Goal: Task Accomplishment & Management: Manage account settings

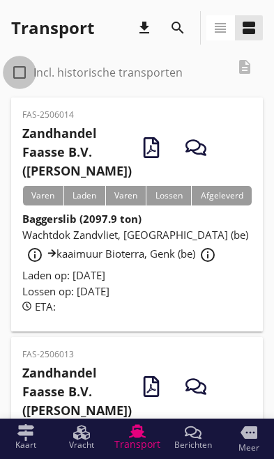
click at [25, 78] on div at bounding box center [20, 73] width 24 height 24
checkbox input "true"
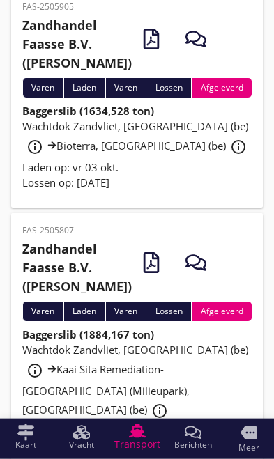
scroll to position [568, 0]
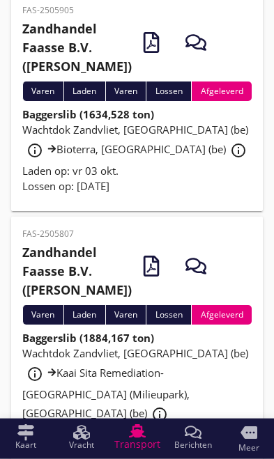
click at [132, 156] on span "Wachtdok Zandvliet, [GEOGRAPHIC_DATA] (be) info_outline Bioterra, [GEOGRAPHIC_D…" at bounding box center [136, 139] width 229 height 33
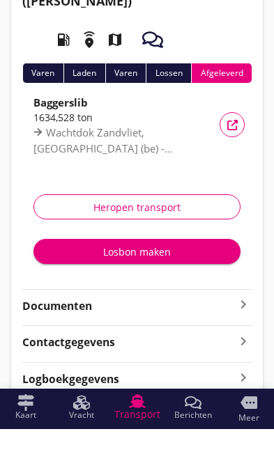
scroll to position [79, 0]
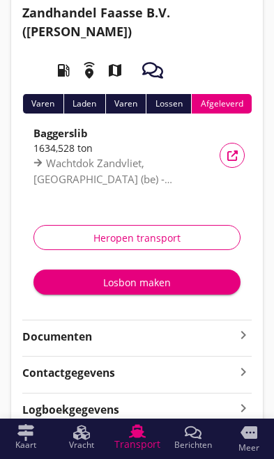
click at [243, 336] on icon "keyboard_arrow_right" at bounding box center [243, 335] width 17 height 17
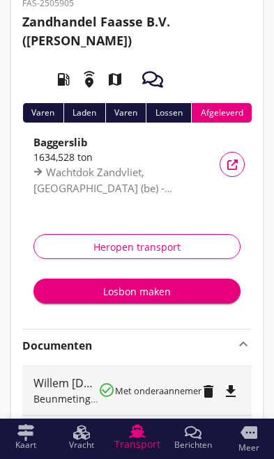
scroll to position [0, 0]
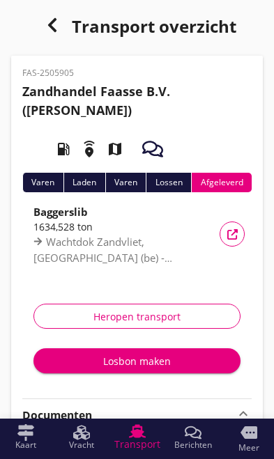
click at [50, 27] on use "button" at bounding box center [51, 25] width 8 height 14
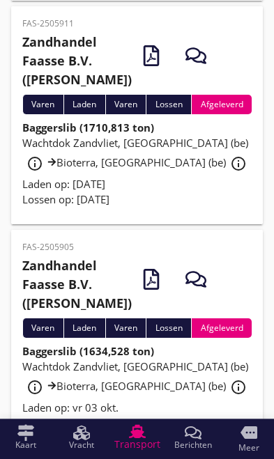
scroll to position [334, 0]
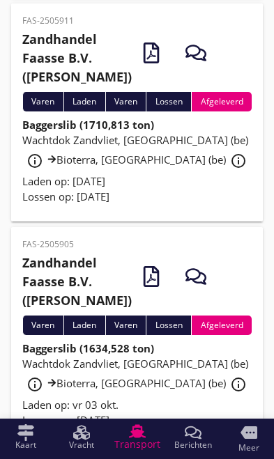
click at [137, 174] on div "Wachtdok Zandvliet, [GEOGRAPHIC_DATA] (be) info_outline Bioterra, [GEOGRAPHIC_D…" at bounding box center [136, 152] width 229 height 41
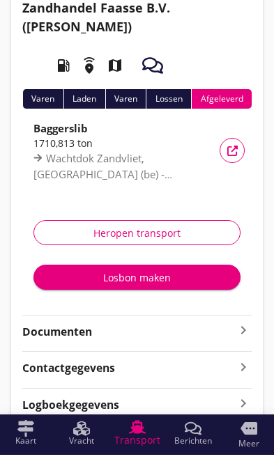
scroll to position [79, 0]
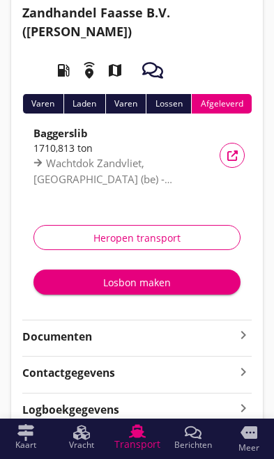
click at [242, 338] on icon "keyboard_arrow_right" at bounding box center [243, 335] width 17 height 17
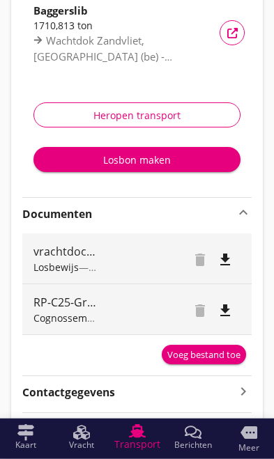
scroll to position [221, 0]
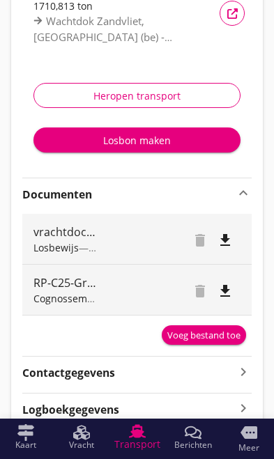
click at [207, 335] on div "Voeg bestand toe" at bounding box center [203, 336] width 73 height 14
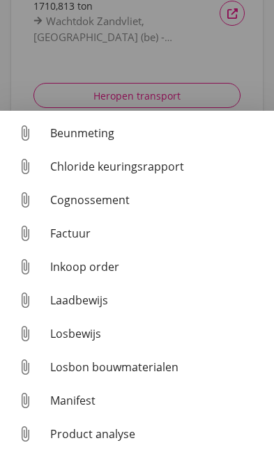
click at [98, 142] on div "Beunmeting" at bounding box center [156, 133] width 213 height 17
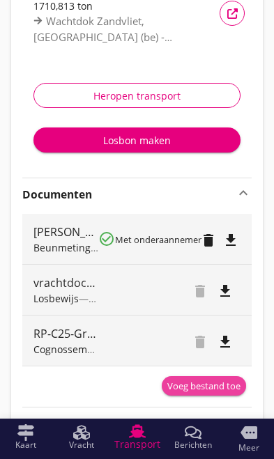
click at [209, 384] on div "Voeg bestand toe" at bounding box center [203, 387] width 73 height 14
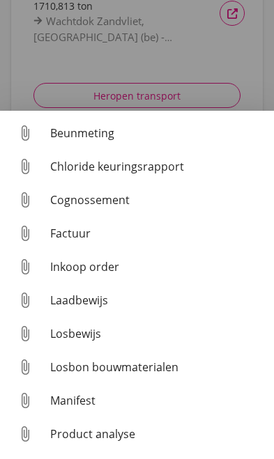
click at [110, 208] on div "Cognossement" at bounding box center [156, 200] width 213 height 17
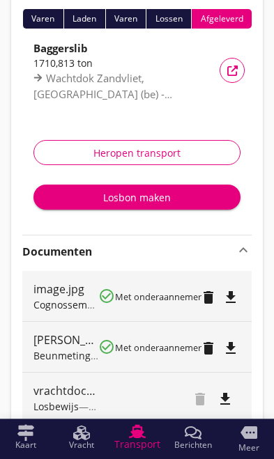
scroll to position [164, 0]
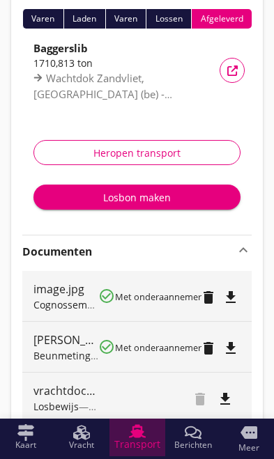
click at [142, 441] on span "Transport" at bounding box center [137, 445] width 46 height 10
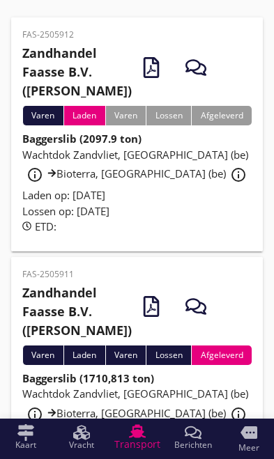
scroll to position [78, 0]
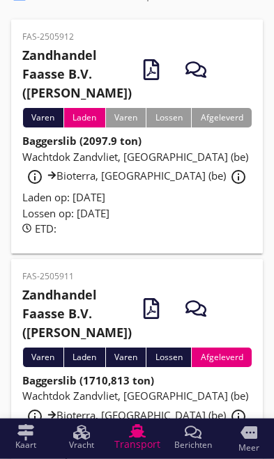
click at [140, 179] on span "Wachtdok Zandvliet, [GEOGRAPHIC_DATA] (be) info_outline Bioterra, [GEOGRAPHIC_D…" at bounding box center [136, 166] width 229 height 33
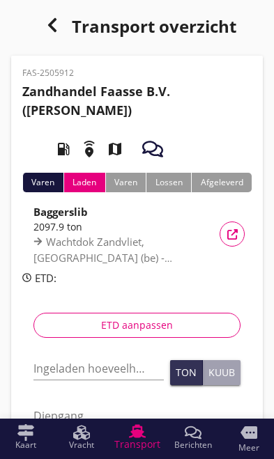
click at [99, 360] on input "Ingeladen hoeveelheid *" at bounding box center [98, 369] width 130 height 22
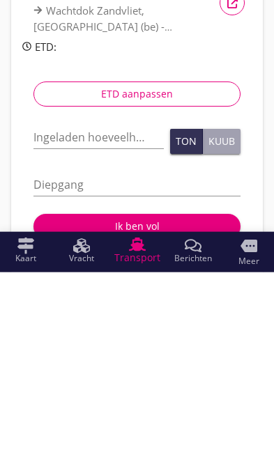
scroll to position [231, 0]
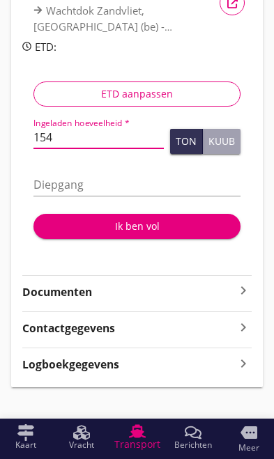
type input "1540"
type input "1540.050"
click at [198, 174] on input "Diepgang" at bounding box center [136, 185] width 207 height 22
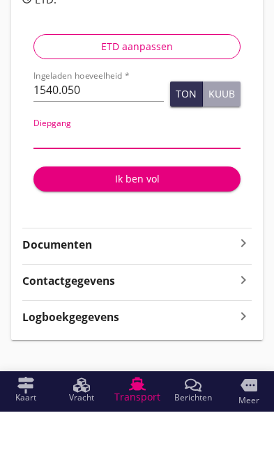
type input "2"
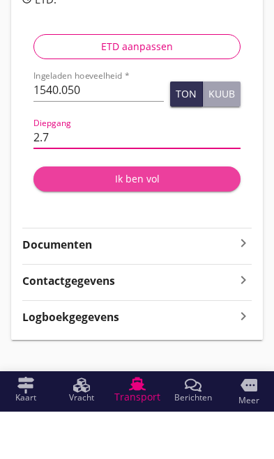
type input "2.7"
click at [146, 219] on div "Ik ben vol" at bounding box center [137, 226] width 185 height 15
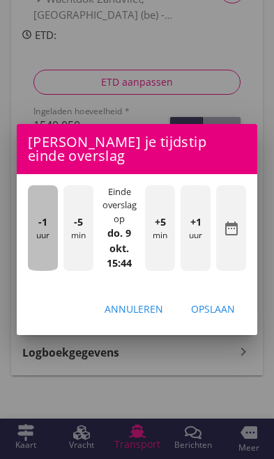
click at [48, 229] on div "-1 uur" at bounding box center [43, 228] width 30 height 86
click at [37, 229] on div "-1 uur" at bounding box center [43, 228] width 30 height 86
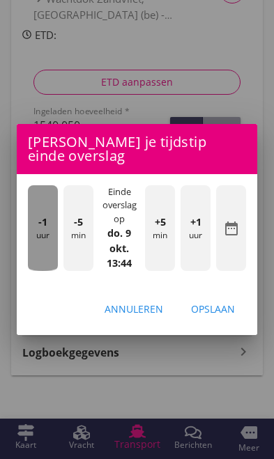
click at [33, 227] on div "-1 uur" at bounding box center [43, 228] width 30 height 86
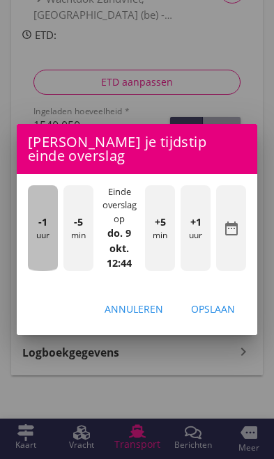
click at [36, 225] on div "-1 uur" at bounding box center [43, 228] width 30 height 86
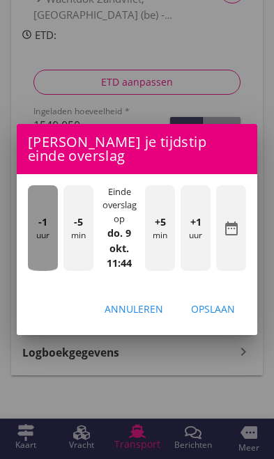
click at [35, 226] on div "-1 uur" at bounding box center [43, 228] width 30 height 86
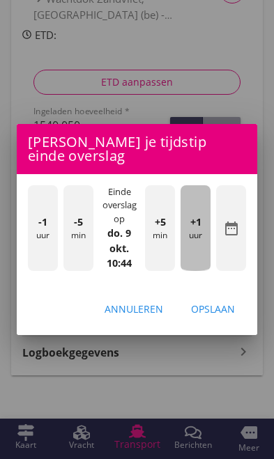
click at [199, 235] on div "+1 uur" at bounding box center [196, 228] width 30 height 86
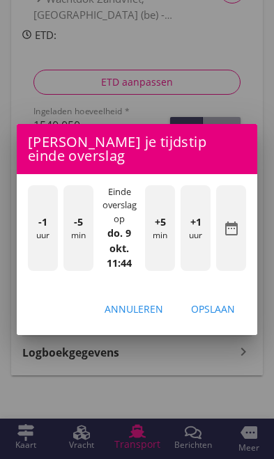
click at [40, 238] on div "-1 uur" at bounding box center [43, 228] width 30 height 86
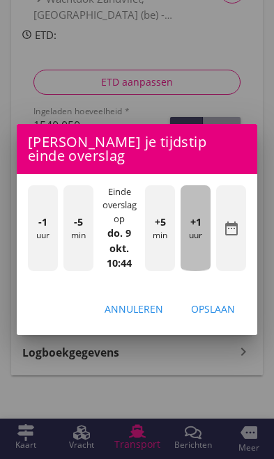
click at [198, 241] on div "+1 uur" at bounding box center [196, 228] width 30 height 86
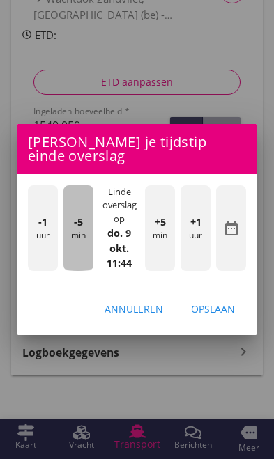
click at [74, 241] on div "-5 min" at bounding box center [78, 228] width 30 height 86
click at [68, 238] on div "-5 min" at bounding box center [78, 228] width 30 height 86
click at [74, 237] on div "-5 min" at bounding box center [78, 228] width 30 height 86
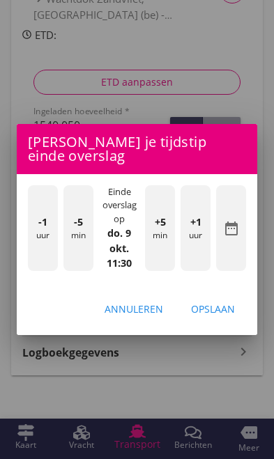
click at [66, 235] on div "-5 min" at bounding box center [78, 228] width 30 height 86
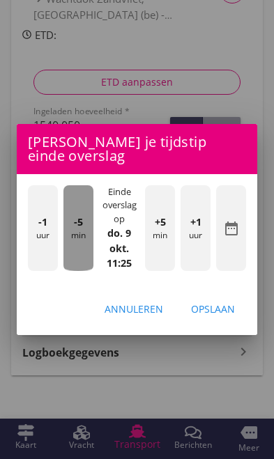
click at [63, 236] on div "-5 min" at bounding box center [78, 228] width 30 height 86
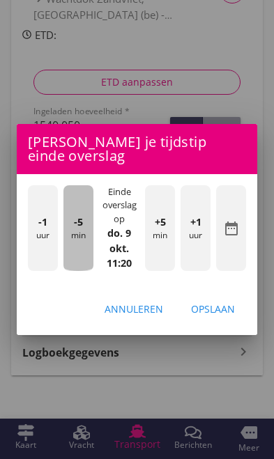
click at [66, 232] on div "-5 min" at bounding box center [78, 228] width 30 height 86
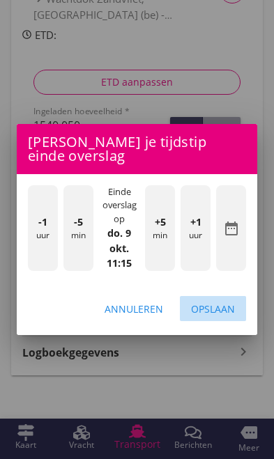
click at [227, 310] on div "Opslaan" at bounding box center [213, 309] width 44 height 15
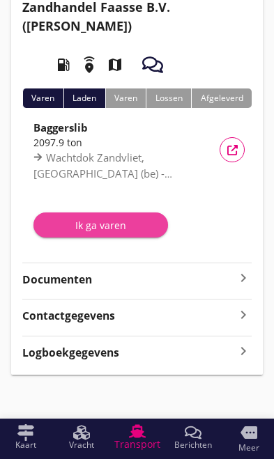
click at [79, 221] on div "Ik ga varen" at bounding box center [101, 225] width 112 height 15
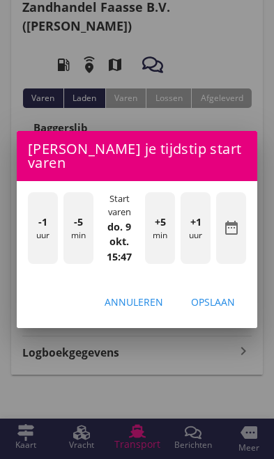
click at [38, 230] on div "-1 uur" at bounding box center [43, 228] width 30 height 73
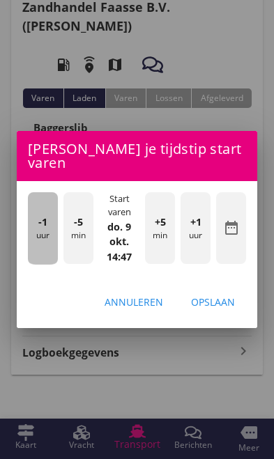
click at [38, 227] on div "-1 uur" at bounding box center [43, 228] width 30 height 73
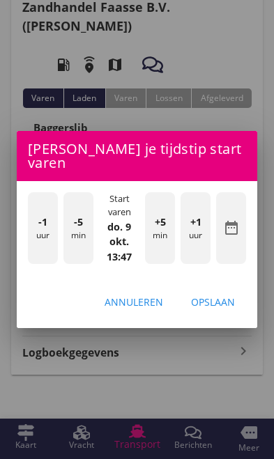
click at [37, 223] on div "-1 uur" at bounding box center [43, 228] width 30 height 73
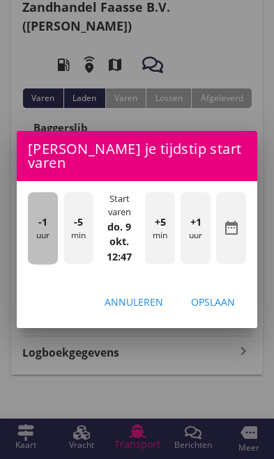
click at [38, 230] on div "-1 uur" at bounding box center [43, 228] width 30 height 73
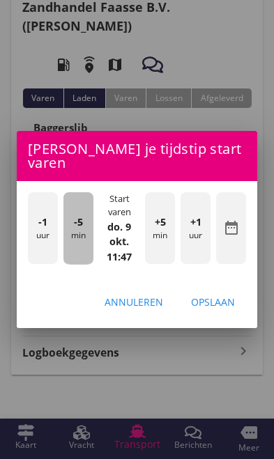
click at [77, 233] on div "-5 min" at bounding box center [78, 228] width 30 height 73
click at [79, 229] on div "-5 min" at bounding box center [78, 228] width 30 height 73
click at [73, 227] on div "-5 min" at bounding box center [78, 228] width 30 height 73
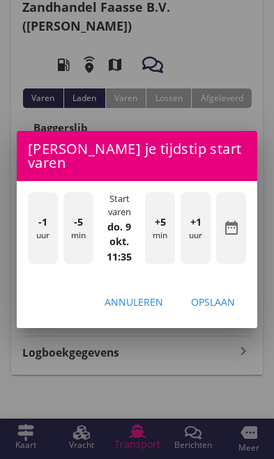
click at [224, 298] on div "Opslaan" at bounding box center [213, 302] width 44 height 15
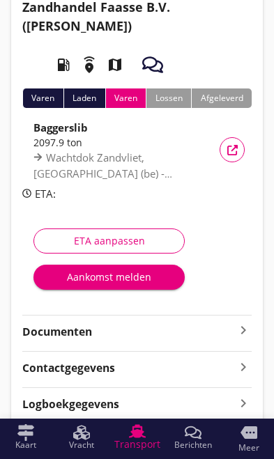
click at [84, 238] on div "ETA aanpassen" at bounding box center [109, 241] width 128 height 15
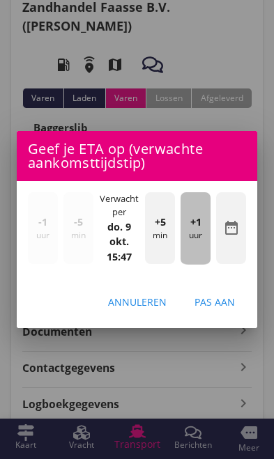
click at [198, 235] on div "+1 uur" at bounding box center [196, 228] width 30 height 73
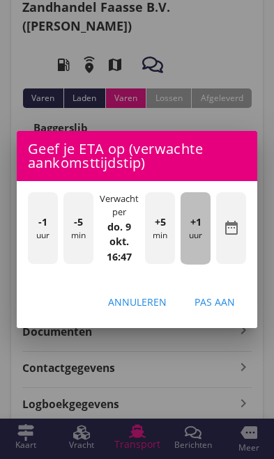
click at [195, 239] on div "+1 uur" at bounding box center [196, 228] width 30 height 73
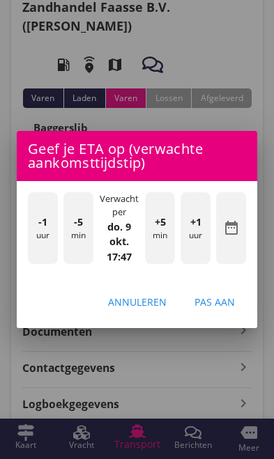
click at [197, 241] on div "+1 uur" at bounding box center [196, 228] width 30 height 73
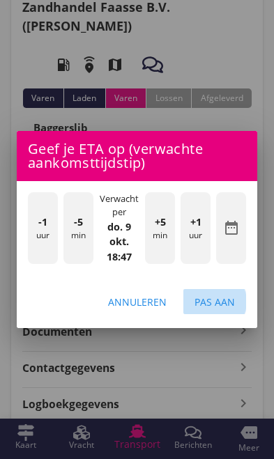
click at [227, 305] on div "Pas aan" at bounding box center [215, 302] width 40 height 15
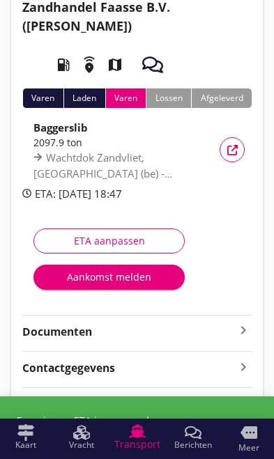
click at [246, 335] on icon "keyboard_arrow_right" at bounding box center [243, 330] width 17 height 17
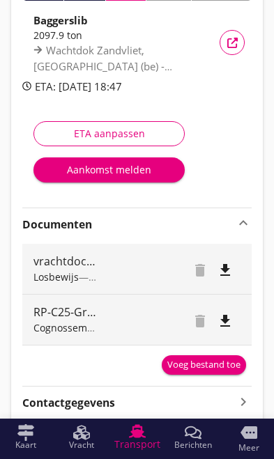
scroll to position [199, 0]
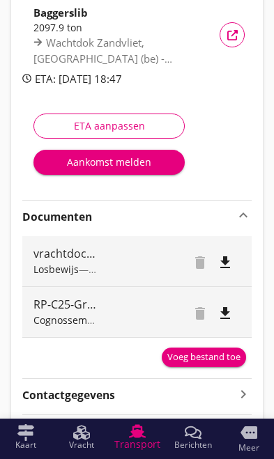
click at [213, 357] on div "Voeg bestand toe" at bounding box center [203, 358] width 73 height 14
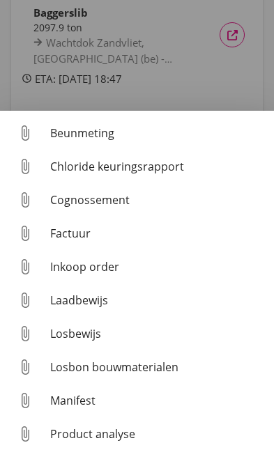
click at [73, 142] on div "Beunmeting" at bounding box center [156, 133] width 213 height 17
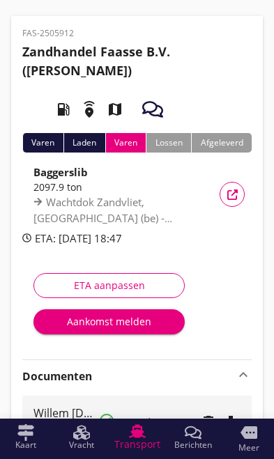
scroll to position [0, 0]
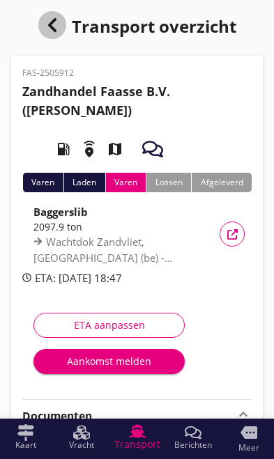
click at [51, 16] on div "button" at bounding box center [52, 25] width 28 height 28
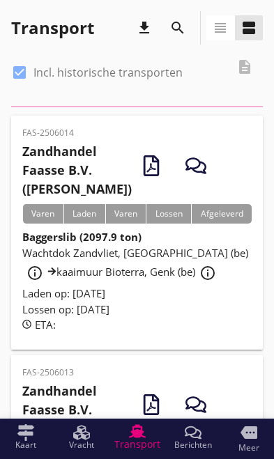
scroll to position [79, 0]
